Goal: Task Accomplishment & Management: Use online tool/utility

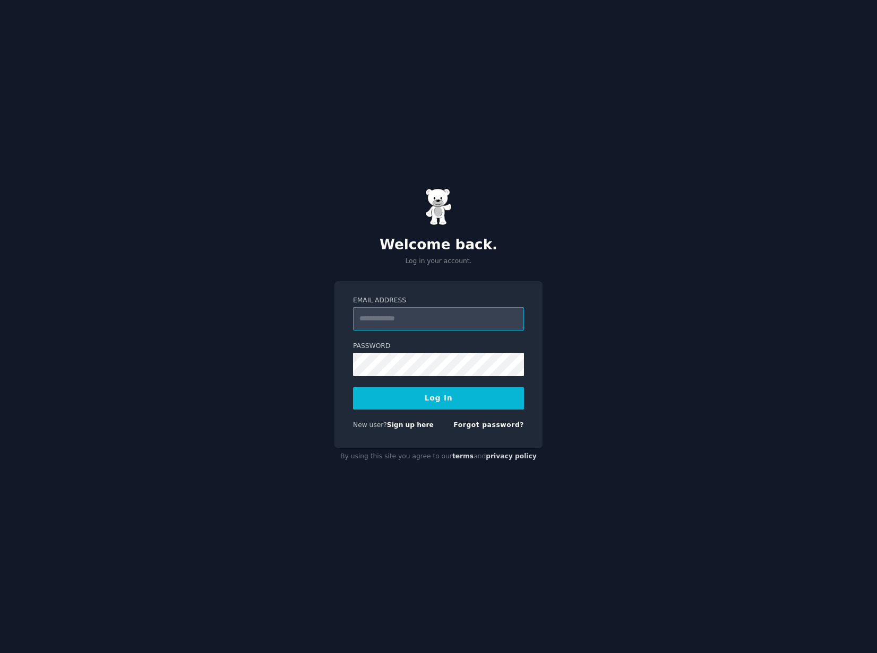
paste input "**********"
type input "**********"
click at [424, 398] on button "Log In" at bounding box center [438, 398] width 171 height 22
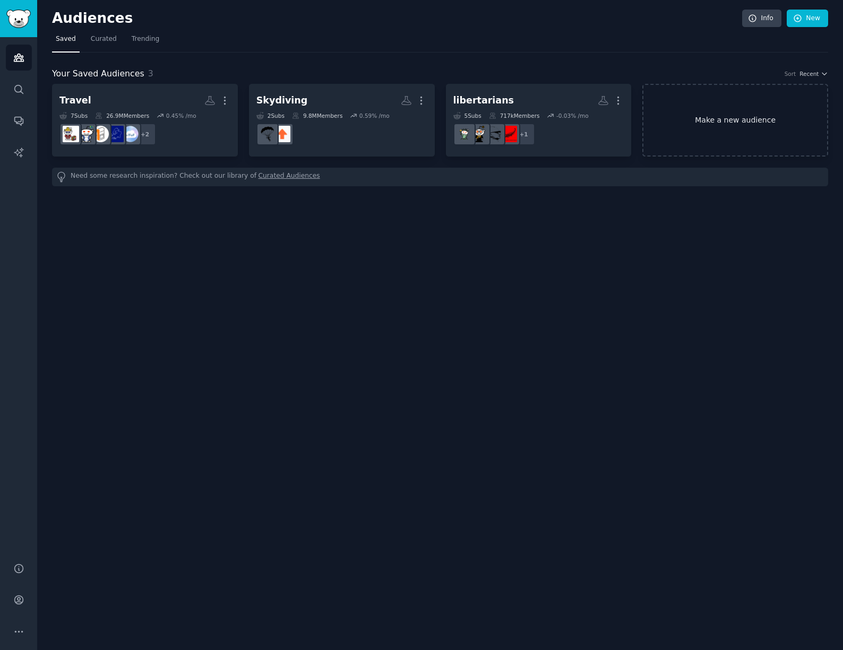
click at [712, 128] on link "Make a new audience" at bounding box center [735, 120] width 186 height 73
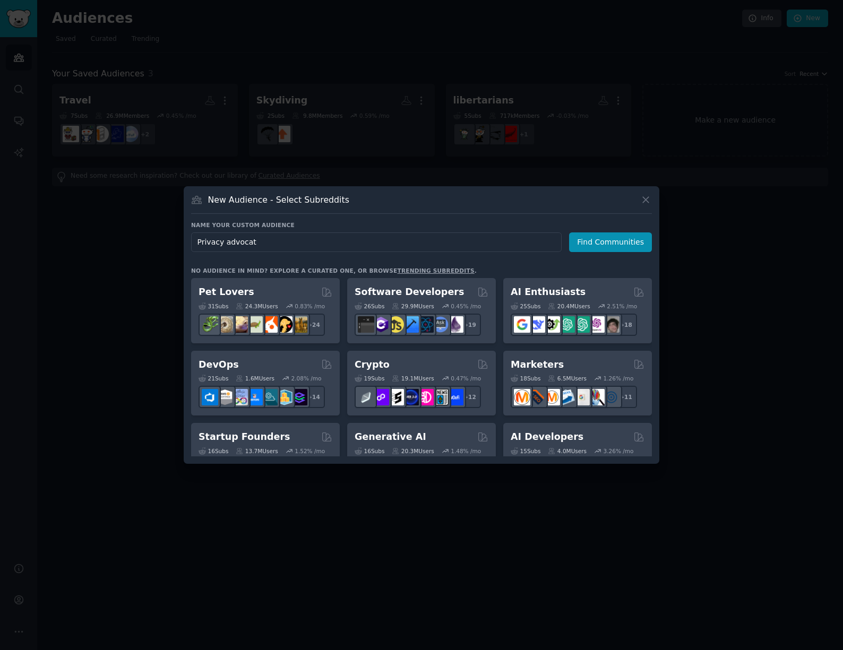
type input "Privacy advocate"
click button "Find Communities" at bounding box center [610, 242] width 83 height 20
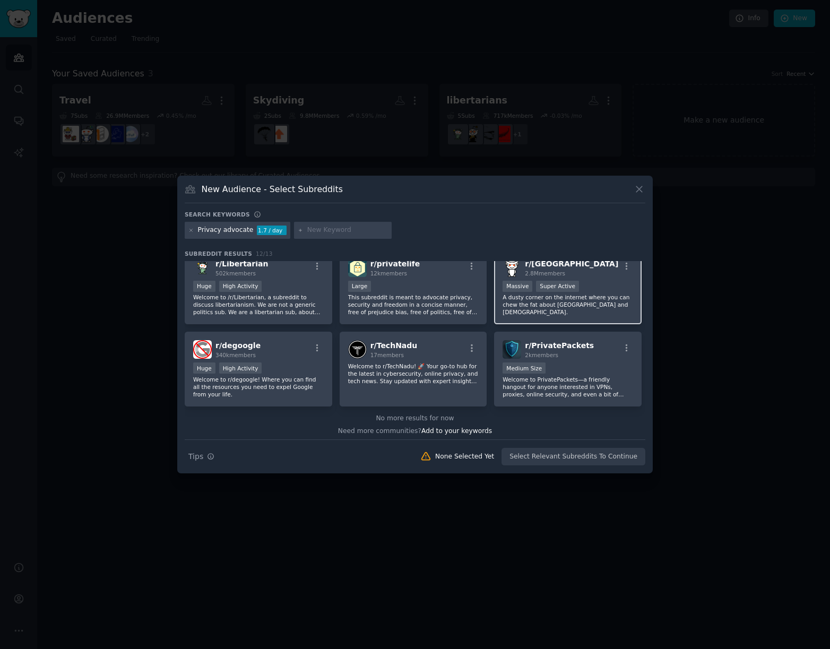
scroll to position [179, 0]
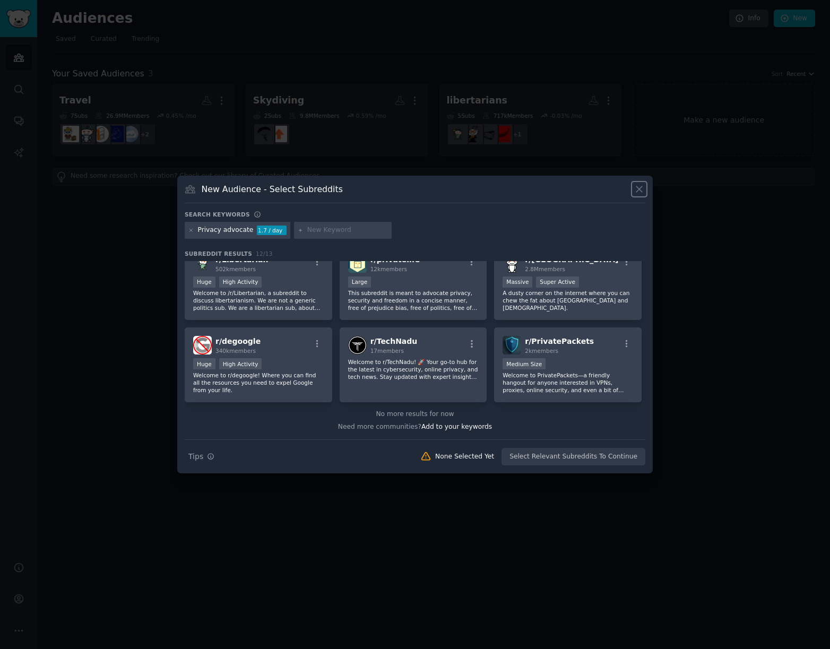
click at [641, 192] on icon at bounding box center [639, 189] width 11 height 11
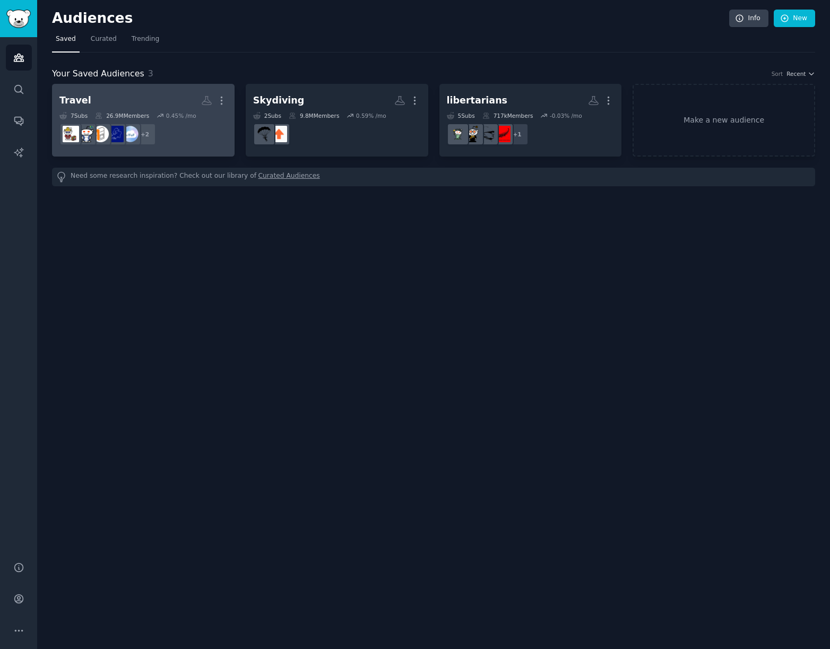
click at [192, 141] on dd "r/digitaltravelexpert, r/TravelHacks + 2" at bounding box center [143, 134] width 168 height 30
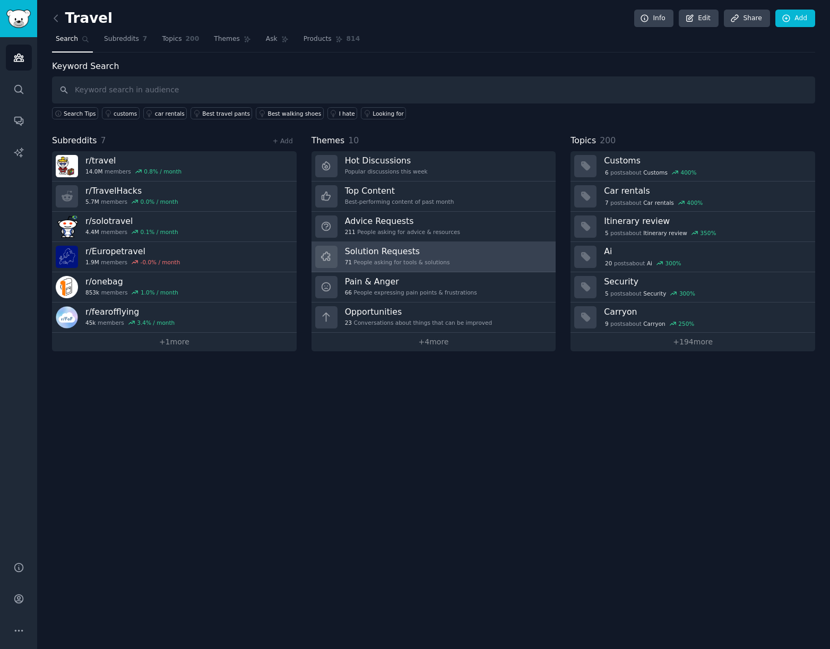
click at [404, 255] on h3 "Solution Requests" at bounding box center [397, 251] width 105 height 11
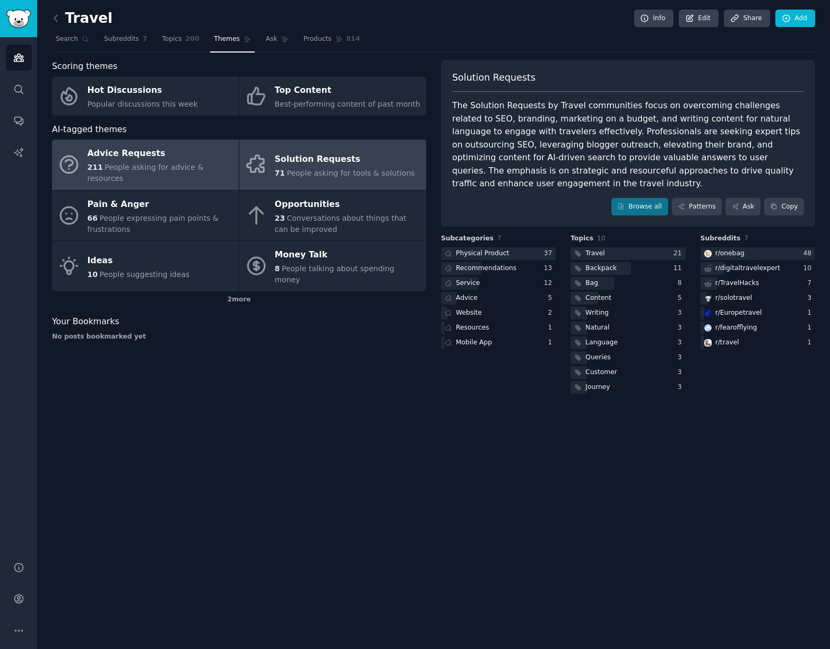
click at [179, 158] on div "Advice Requests" at bounding box center [161, 153] width 146 height 17
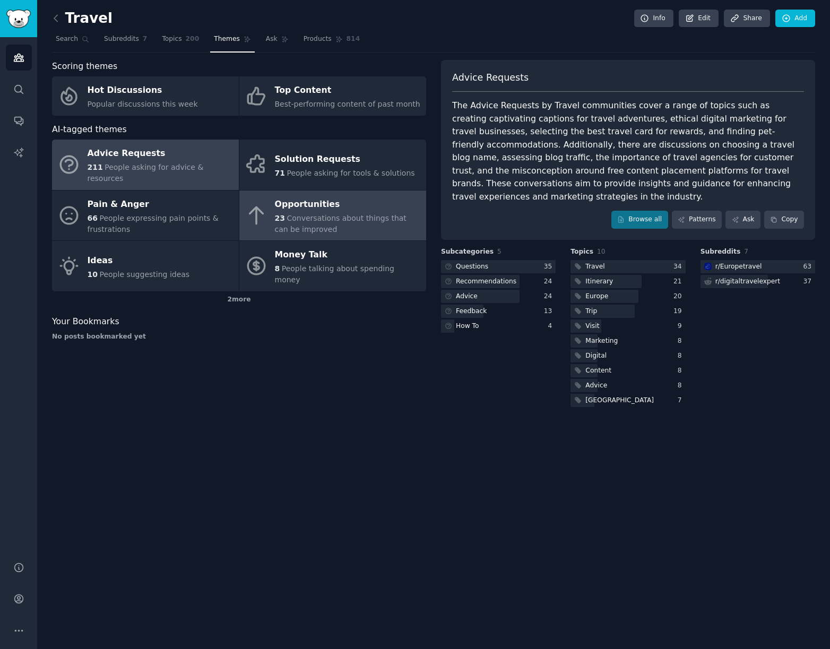
click at [348, 215] on div "23 Conversations about things that can be improved" at bounding box center [348, 224] width 146 height 22
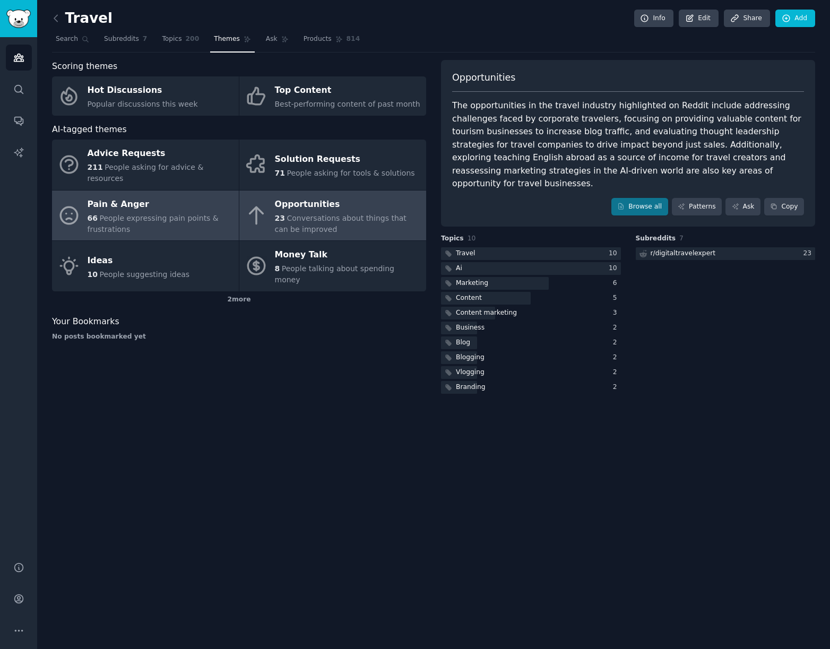
click at [115, 214] on span "People expressing pain points & frustrations" at bounding box center [153, 224] width 131 height 20
